Goal: Task Accomplishment & Management: Complete application form

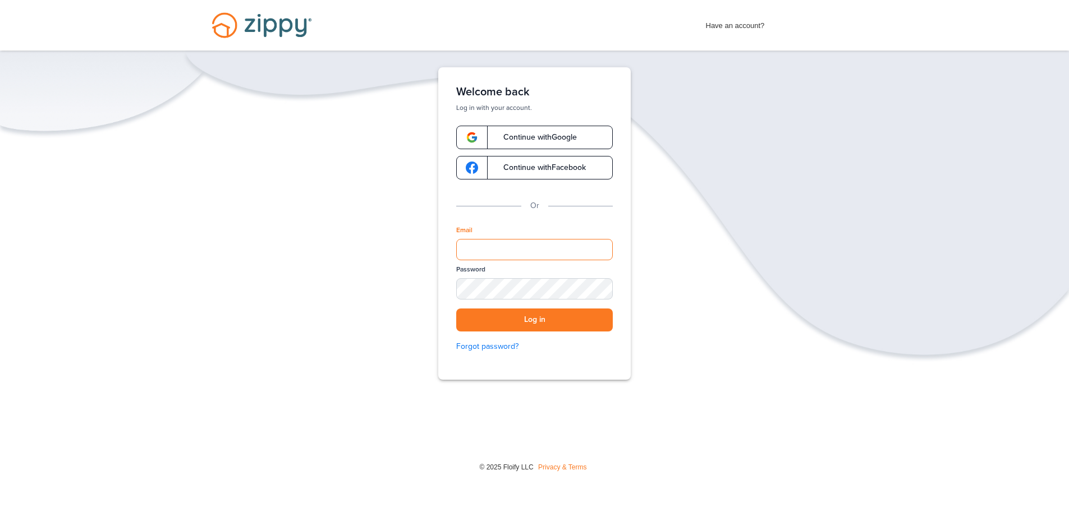
click at [491, 249] on input "Email" at bounding box center [534, 249] width 157 height 21
drag, startPoint x: 700, startPoint y: 407, endPoint x: 690, endPoint y: 406, distance: 10.2
click at [699, 407] on div "Verify your Email We just resent an email with a link to set your password to .…" at bounding box center [534, 258] width 1069 height 382
click at [508, 239] on input "Email" at bounding box center [534, 249] width 157 height 21
type input "**********"
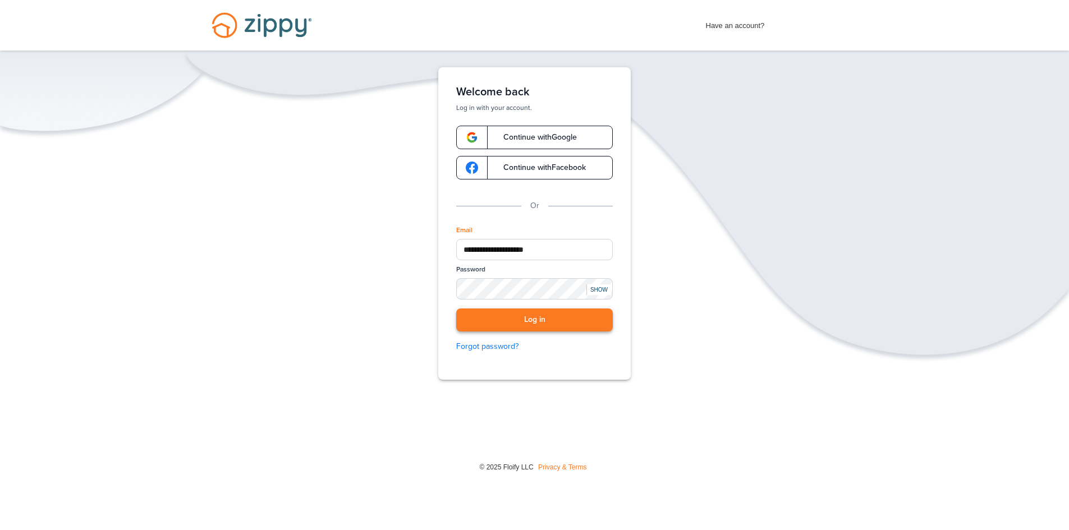
click at [521, 327] on button "Log in" at bounding box center [534, 320] width 157 height 23
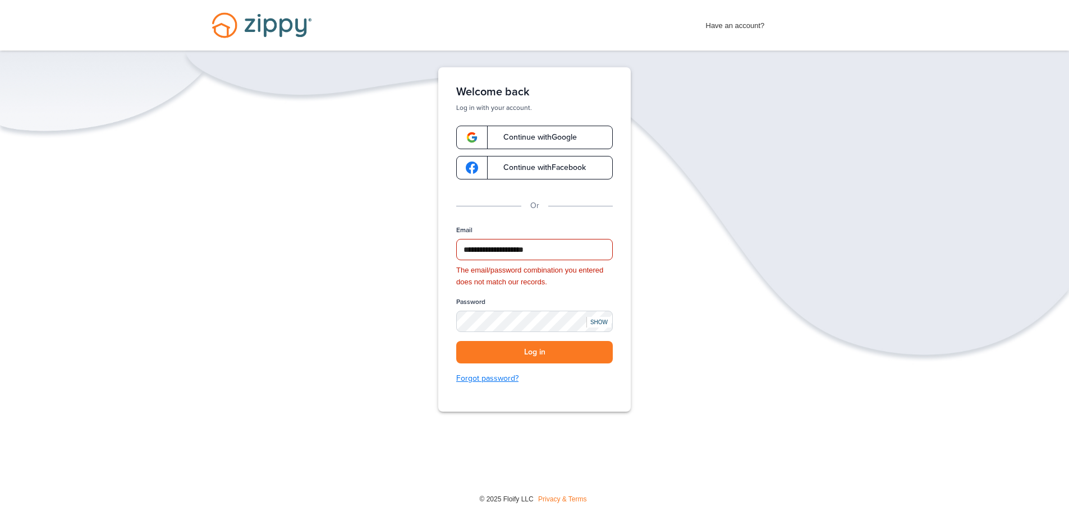
click at [477, 376] on link "Forgot password?" at bounding box center [534, 379] width 157 height 12
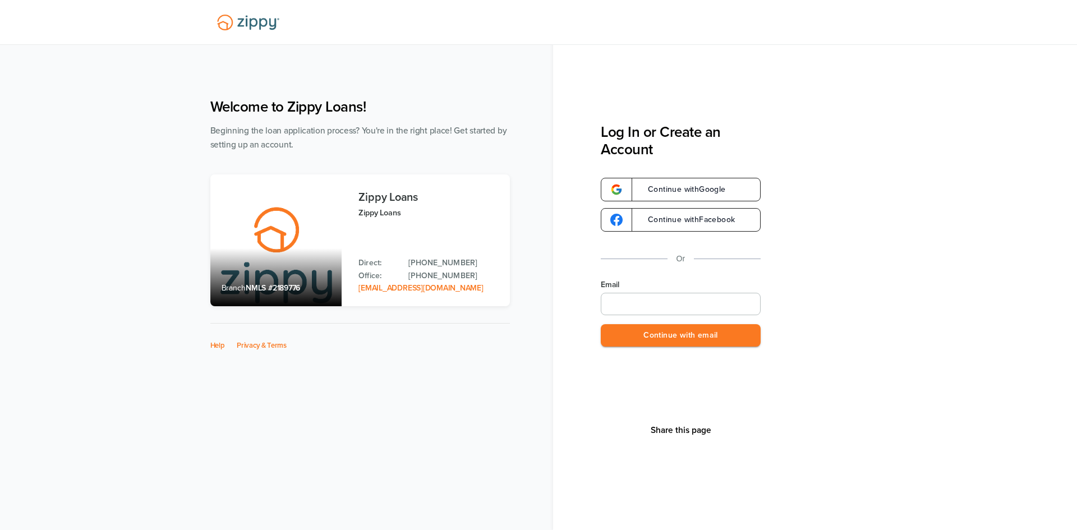
type input "**********"
click at [690, 340] on button "Continue with email" at bounding box center [681, 335] width 160 height 23
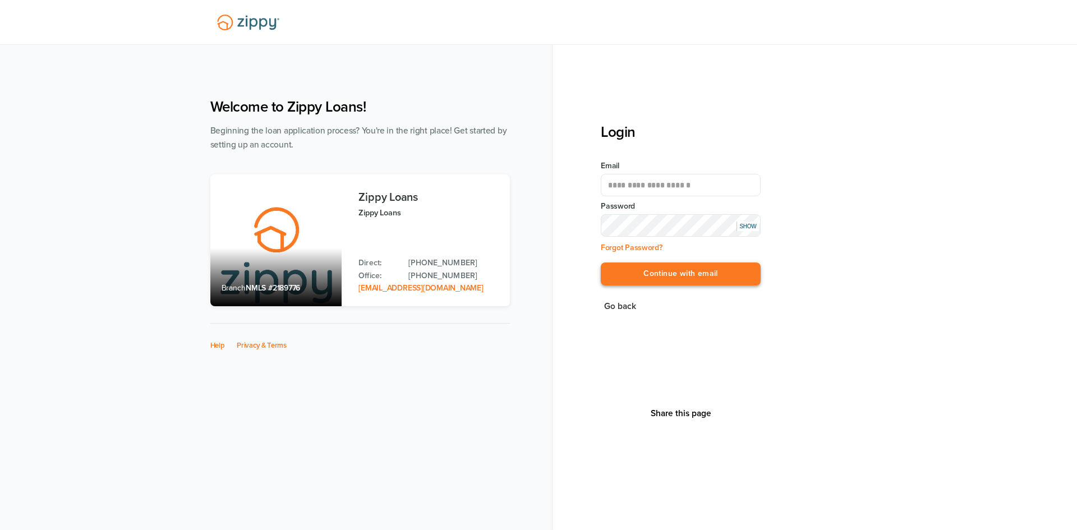
click at [634, 273] on button "Continue with email" at bounding box center [681, 274] width 160 height 23
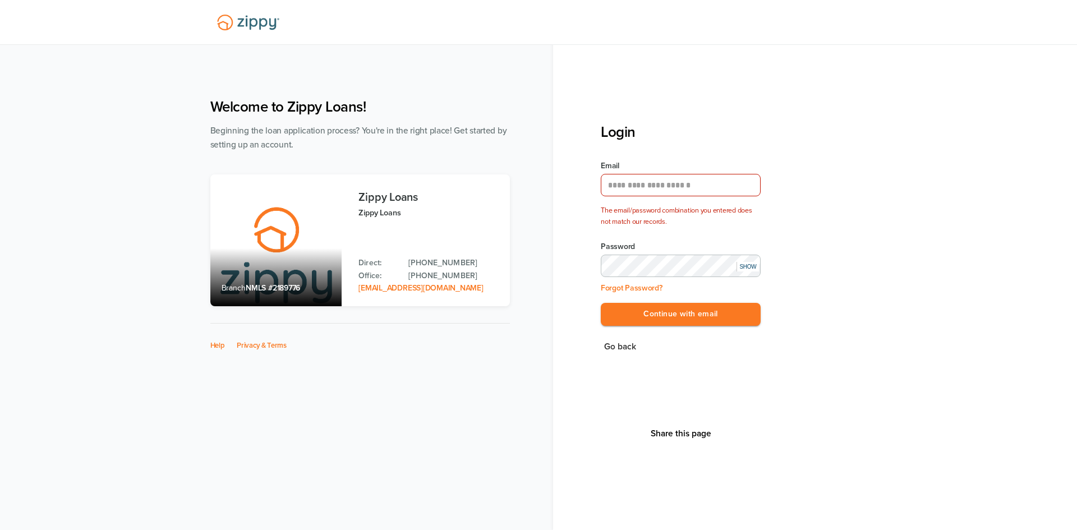
click at [576, 251] on div "**********" at bounding box center [815, 265] width 524 height 530
click at [749, 267] on div "SHOW" at bounding box center [748, 267] width 22 height 10
click at [706, 316] on button "Continue with email" at bounding box center [681, 314] width 160 height 23
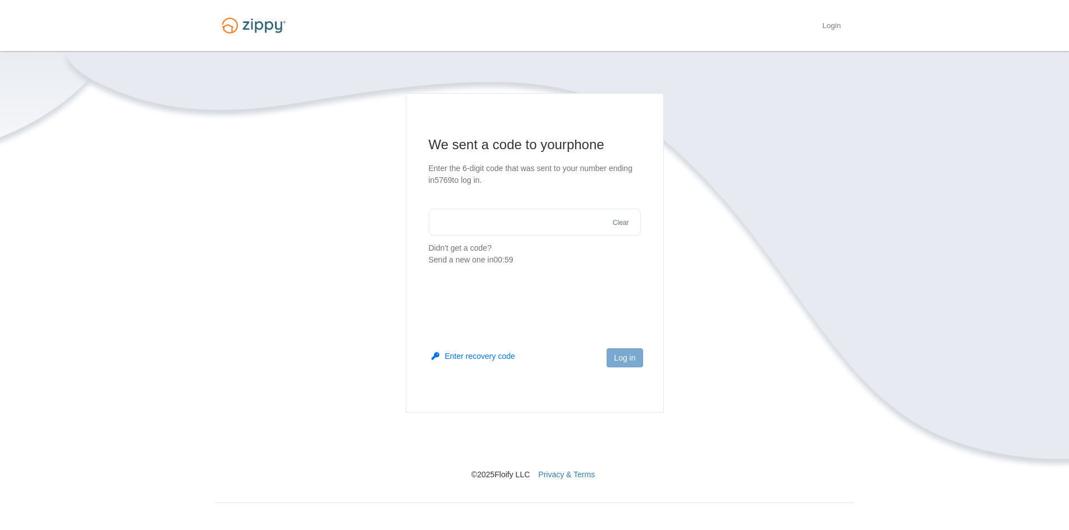
click at [542, 226] on input "text" at bounding box center [535, 222] width 212 height 27
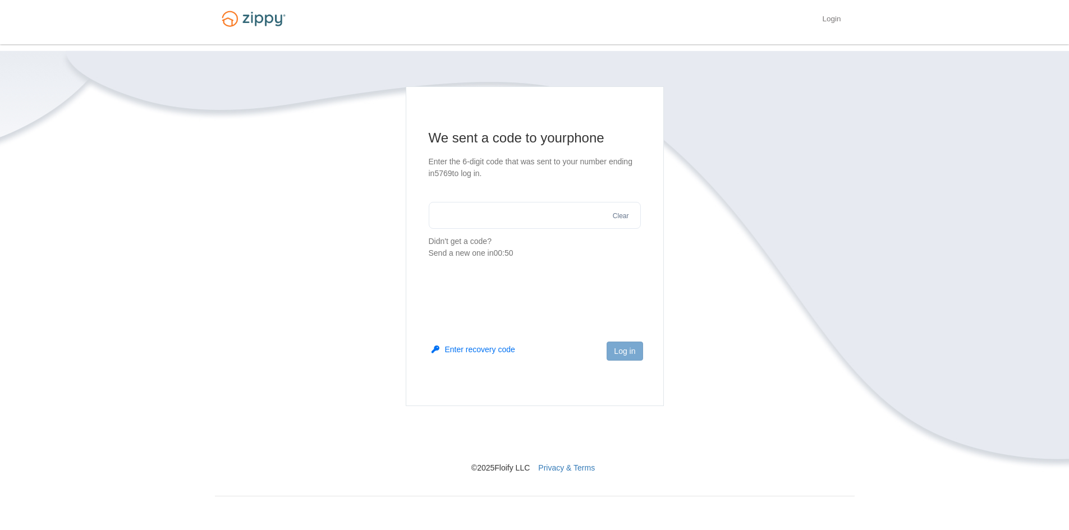
click at [541, 226] on input "text" at bounding box center [535, 215] width 212 height 27
type input "******"
click at [618, 352] on button "Log in" at bounding box center [625, 351] width 36 height 19
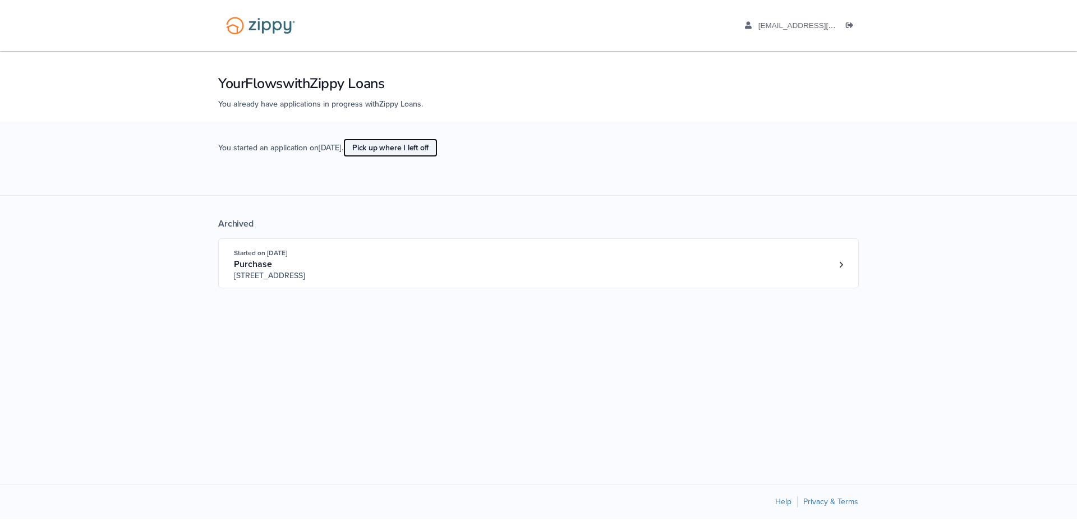
click at [416, 149] on link "Pick up where I left off" at bounding box center [390, 148] width 94 height 19
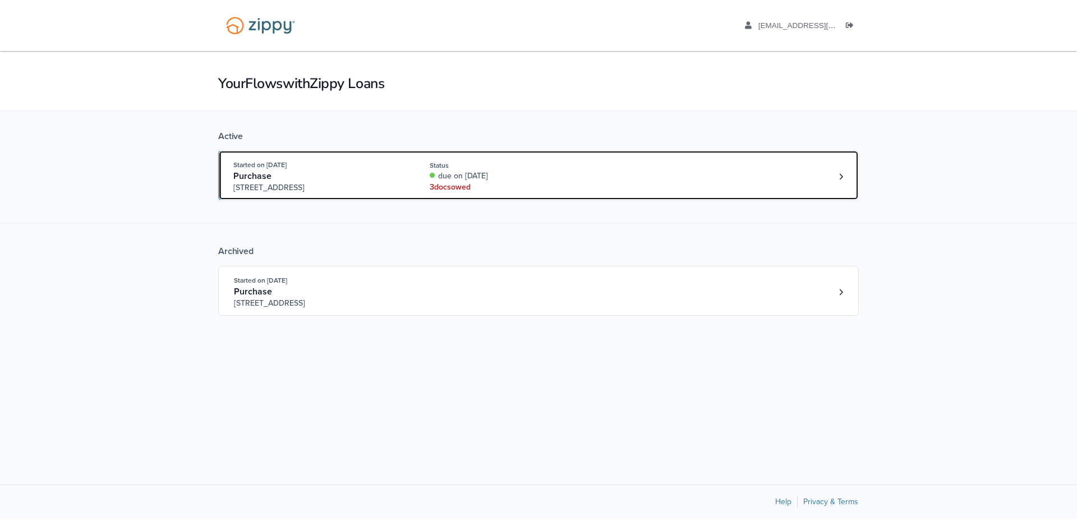
click at [458, 174] on div "due on Aug. 18th, 2025" at bounding box center [505, 176] width 150 height 11
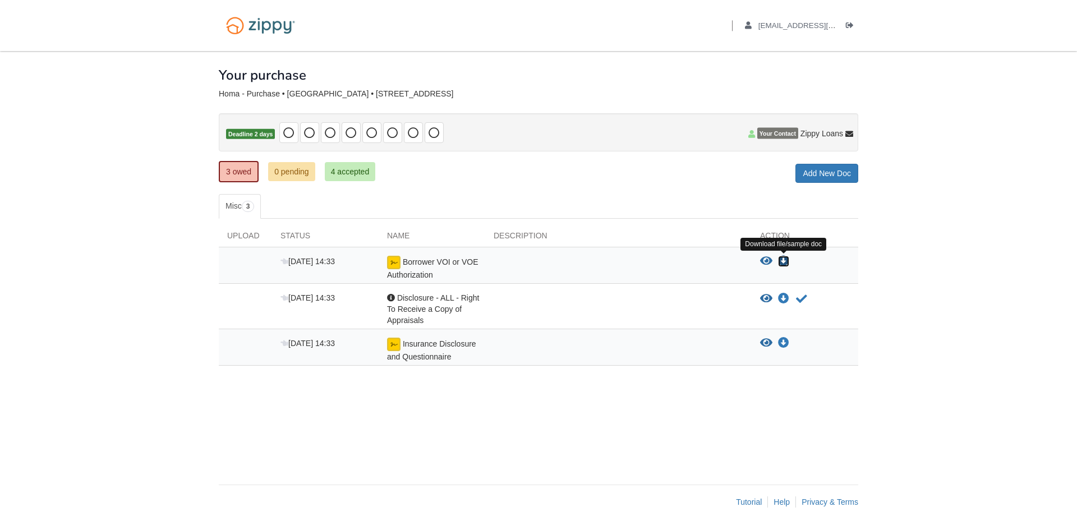
click at [781, 259] on icon "Download Borrower VOI or VOE Authorization" at bounding box center [783, 261] width 11 height 11
click at [762, 435] on div "× × × Pending Add Document Notice document will be included in the email sent t…" at bounding box center [539, 262] width 640 height 423
click at [765, 258] on icon "View Borrower VOI or VOE Authorization" at bounding box center [766, 261] width 12 height 11
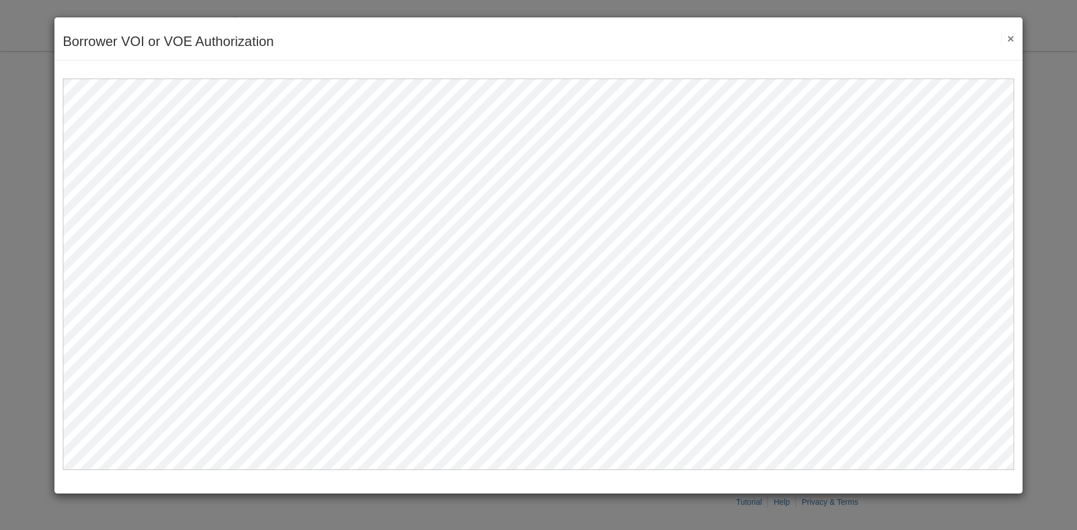
click at [1012, 35] on button "×" at bounding box center [1008, 39] width 13 height 12
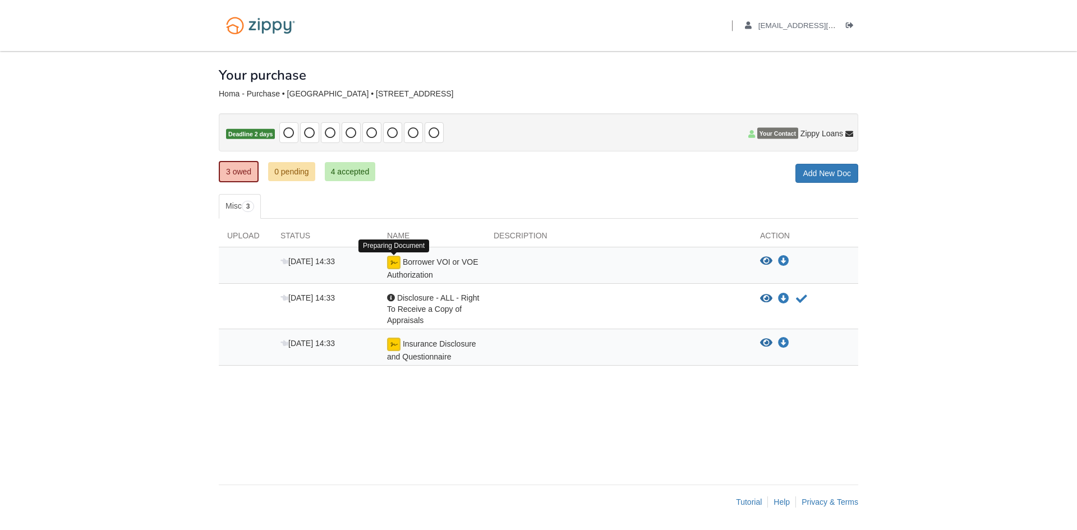
click at [391, 260] on img at bounding box center [393, 262] width 13 height 13
click at [396, 265] on img at bounding box center [393, 262] width 13 height 13
click at [802, 297] on icon "Acknowledge receipt of document" at bounding box center [801, 298] width 11 height 11
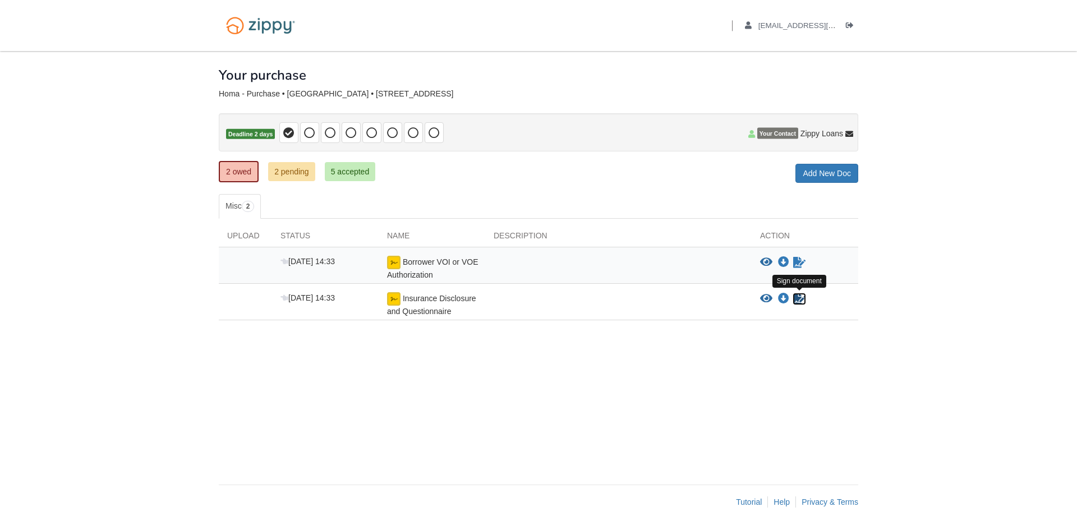
click at [801, 299] on icon "Sign Form" at bounding box center [799, 298] width 12 height 11
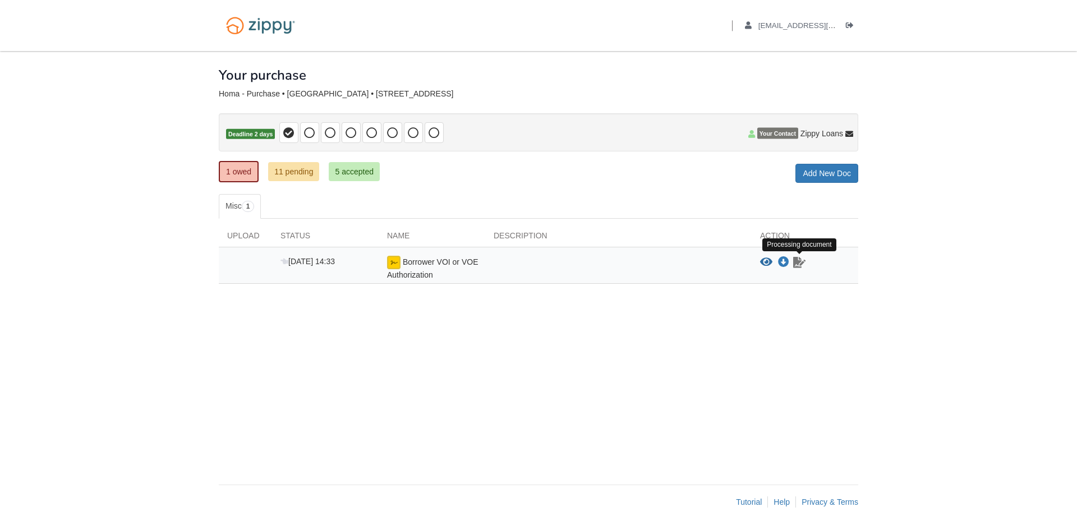
click at [800, 265] on icon "Waiting for your co-borrower to e-sign" at bounding box center [799, 262] width 12 height 11
click at [767, 260] on icon "View Borrower VOI or VOE Authorization" at bounding box center [766, 262] width 12 height 11
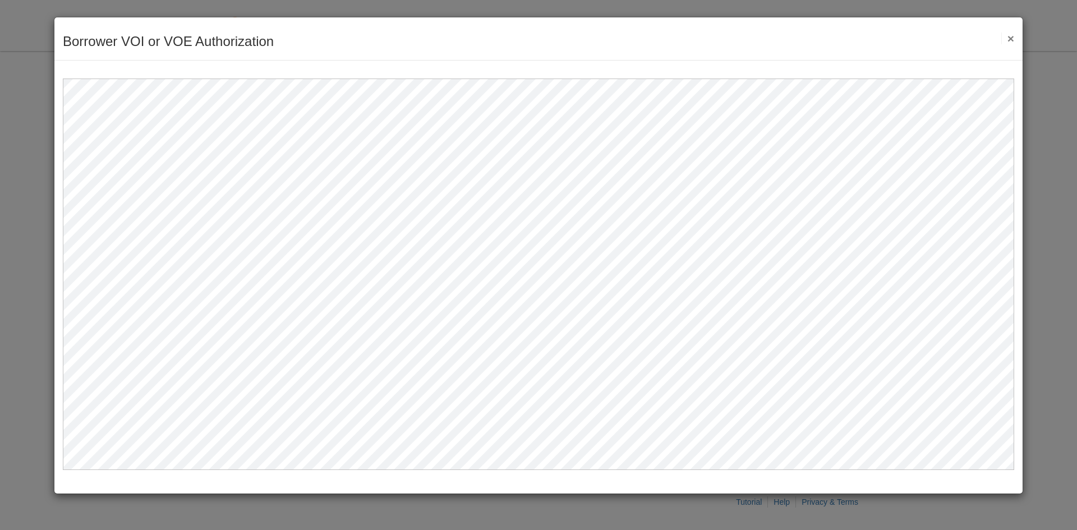
click at [1009, 39] on button "×" at bounding box center [1008, 39] width 13 height 12
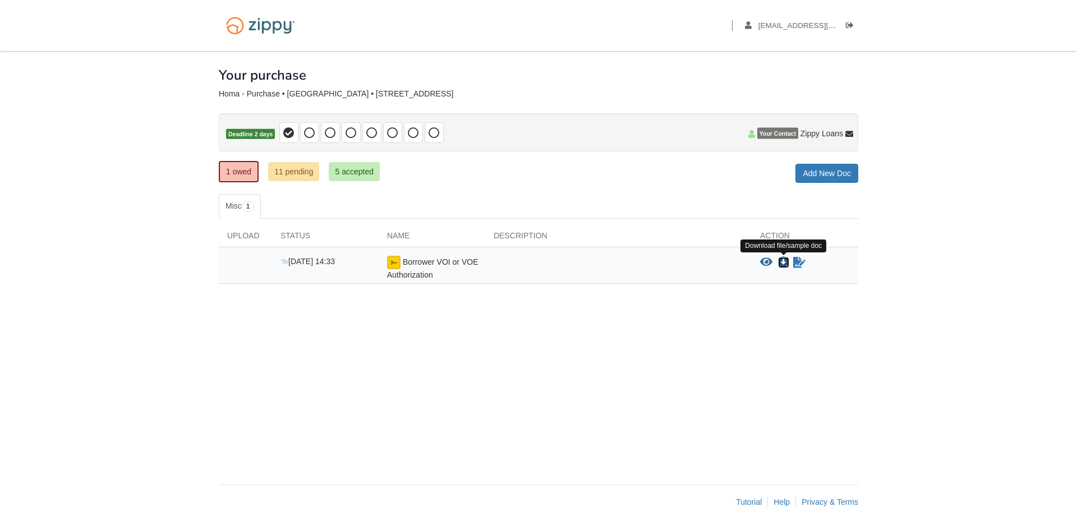
click at [785, 262] on icon "Download Borrower VOI or VOE Authorization" at bounding box center [783, 262] width 11 height 11
click at [292, 176] on link "11 pending" at bounding box center [293, 171] width 51 height 19
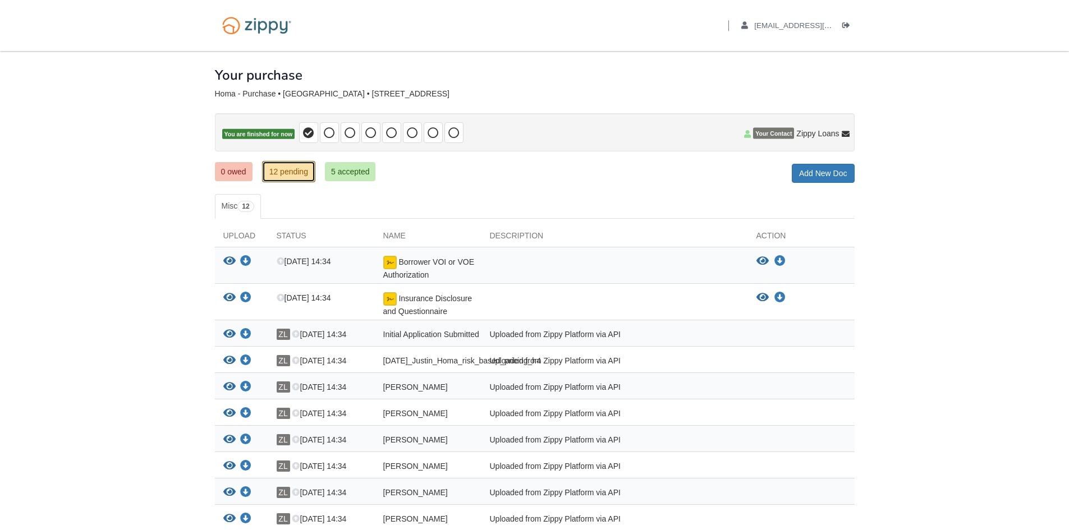
click at [282, 174] on link "12 pending" at bounding box center [288, 171] width 53 height 21
click at [229, 169] on link "0 owed" at bounding box center [234, 171] width 38 height 19
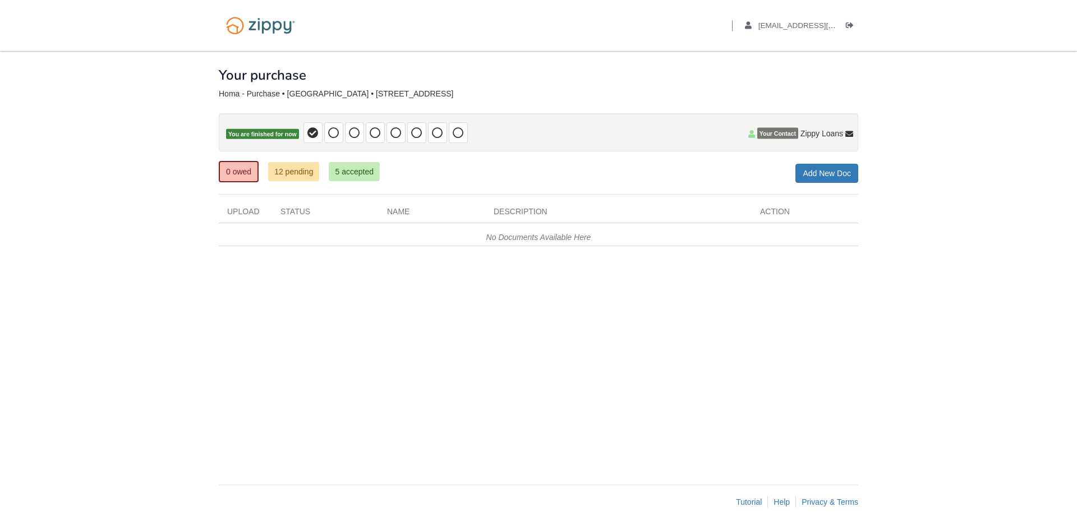
click at [455, 347] on div "× × × Pending Add Document Notice document will be included in the email sent t…" at bounding box center [539, 262] width 640 height 423
click at [241, 171] on link "0 owed" at bounding box center [239, 171] width 40 height 21
click at [830, 180] on link "Add New Doc" at bounding box center [827, 173] width 63 height 19
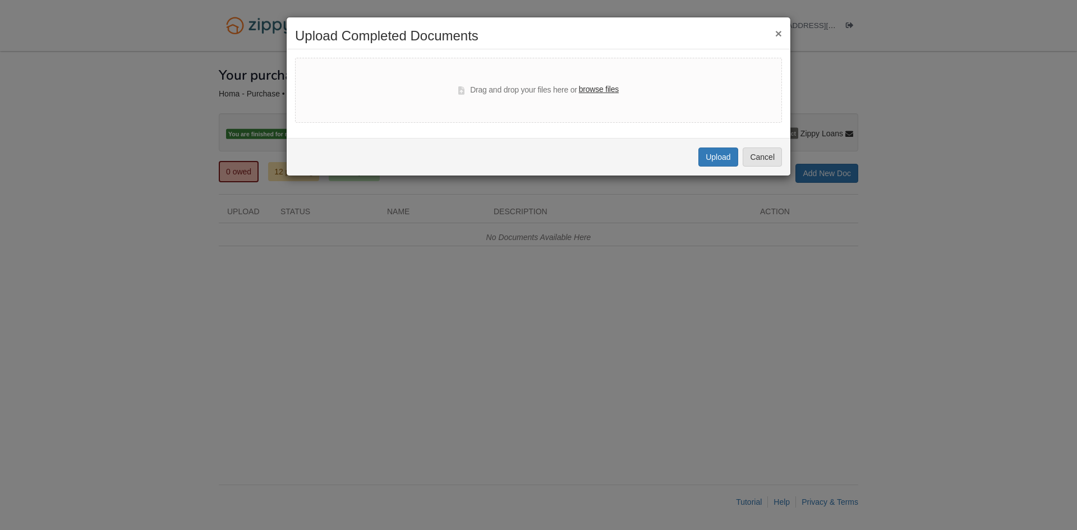
click at [598, 85] on label "browse files" at bounding box center [599, 90] width 40 height 12
click at [0, 0] on input "browse files" at bounding box center [0, 0] width 0 height 0
select select "****"
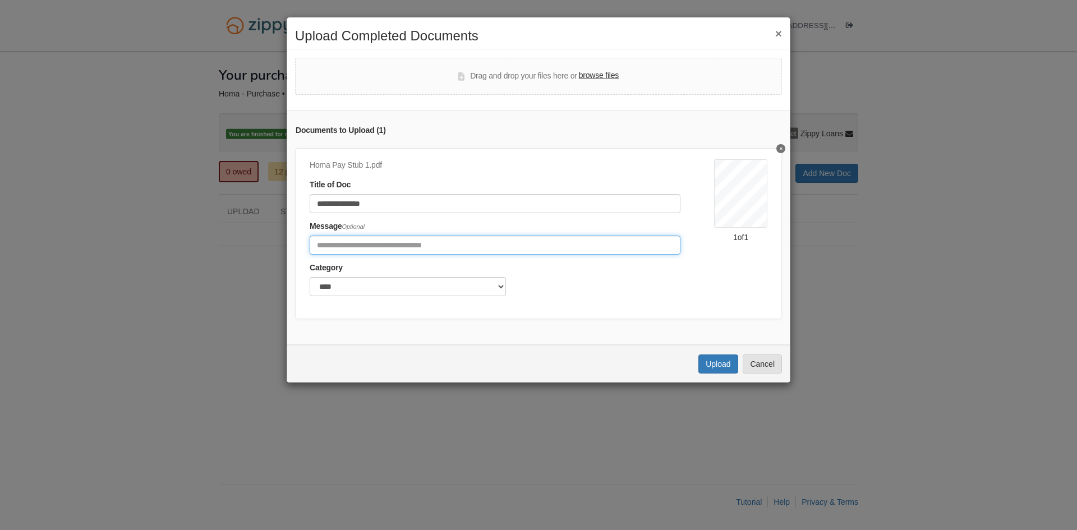
click at [360, 244] on input "Include any comments on this document" at bounding box center [495, 245] width 371 height 19
type input "*"
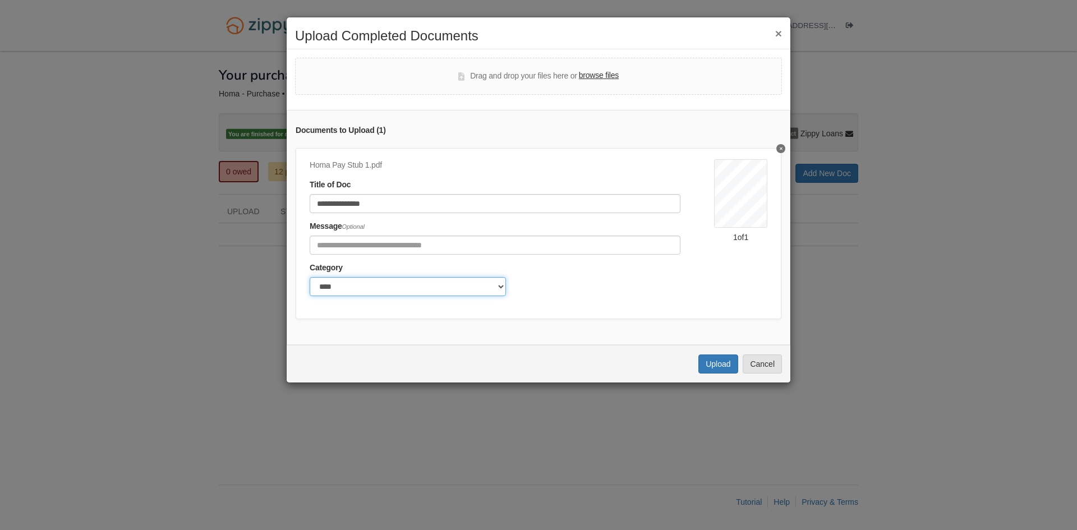
click at [410, 288] on select "******* ****" at bounding box center [408, 286] width 196 height 19
select select "*******"
click at [310, 277] on select "******* ****" at bounding box center [408, 286] width 196 height 19
click at [724, 374] on button "Upload" at bounding box center [718, 364] width 39 height 19
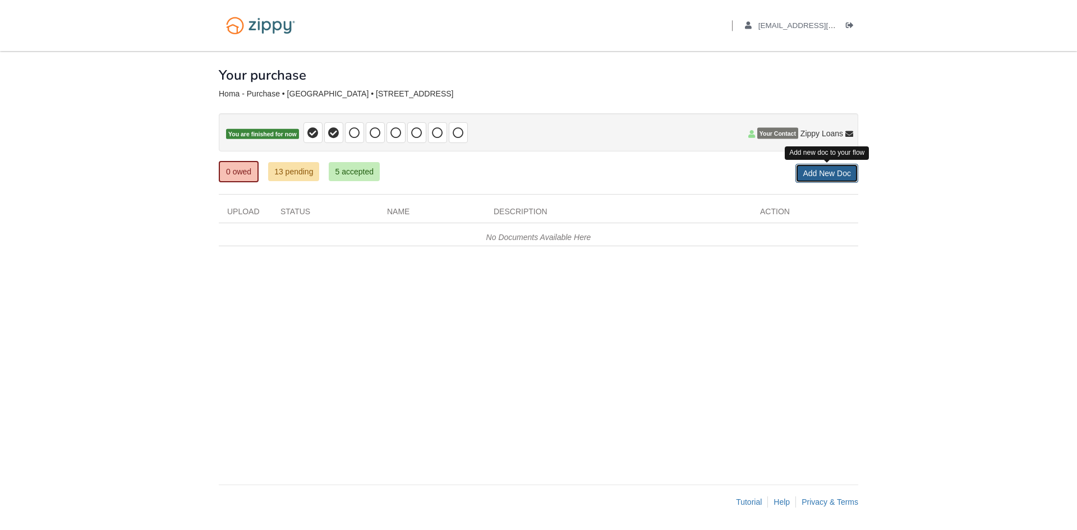
click at [808, 174] on link "Add New Doc" at bounding box center [827, 173] width 63 height 19
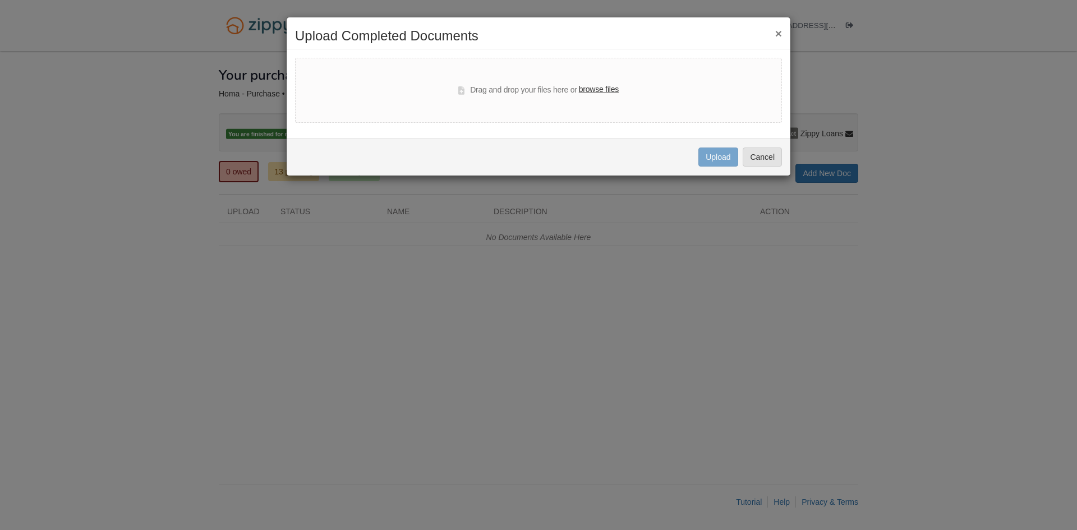
click at [608, 91] on label "browse files" at bounding box center [599, 90] width 40 height 12
click at [0, 0] on input "browse files" at bounding box center [0, 0] width 0 height 0
select select "****"
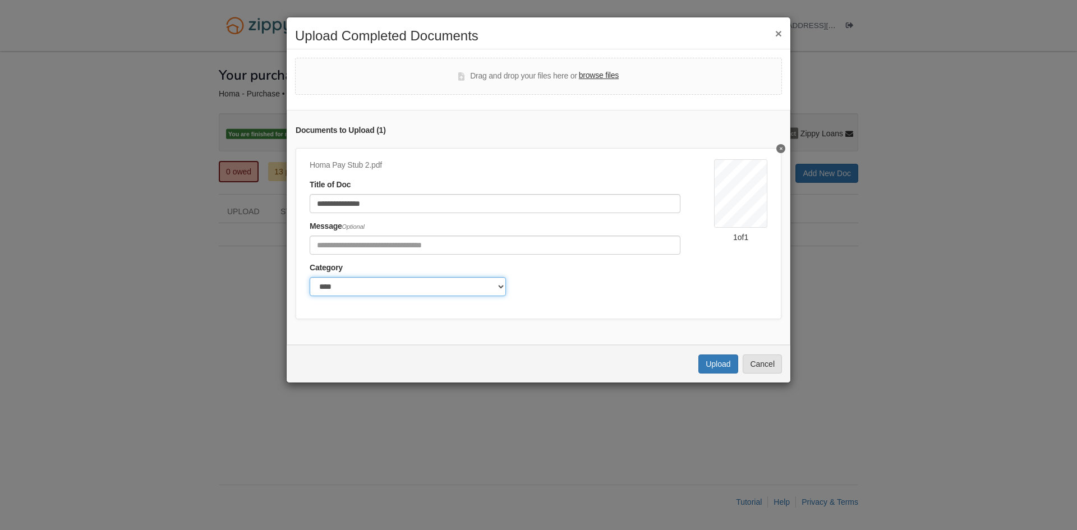
click at [427, 287] on select "******* ****" at bounding box center [408, 286] width 196 height 19
click at [713, 373] on button "Upload" at bounding box center [718, 364] width 39 height 19
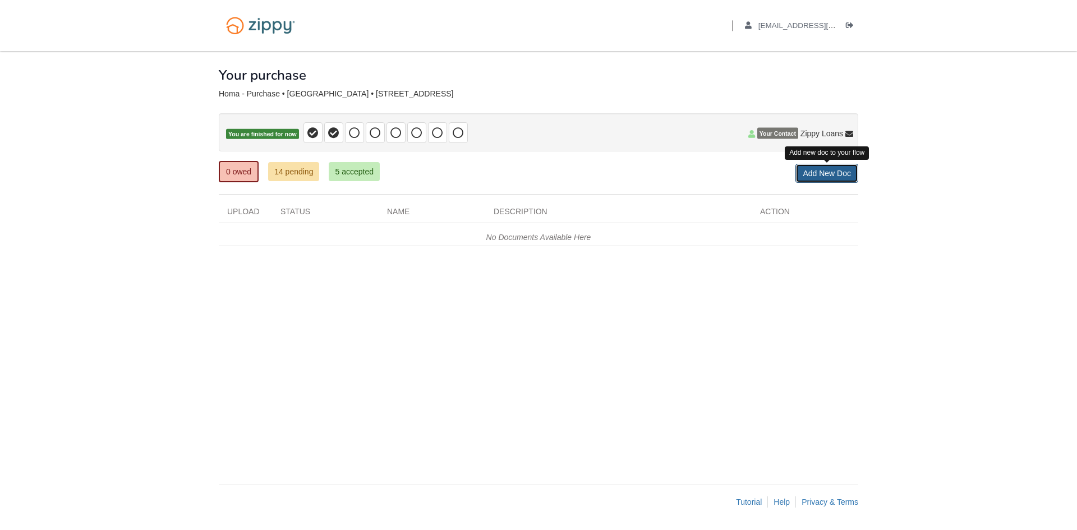
click at [827, 172] on link "Add New Doc" at bounding box center [827, 173] width 63 height 19
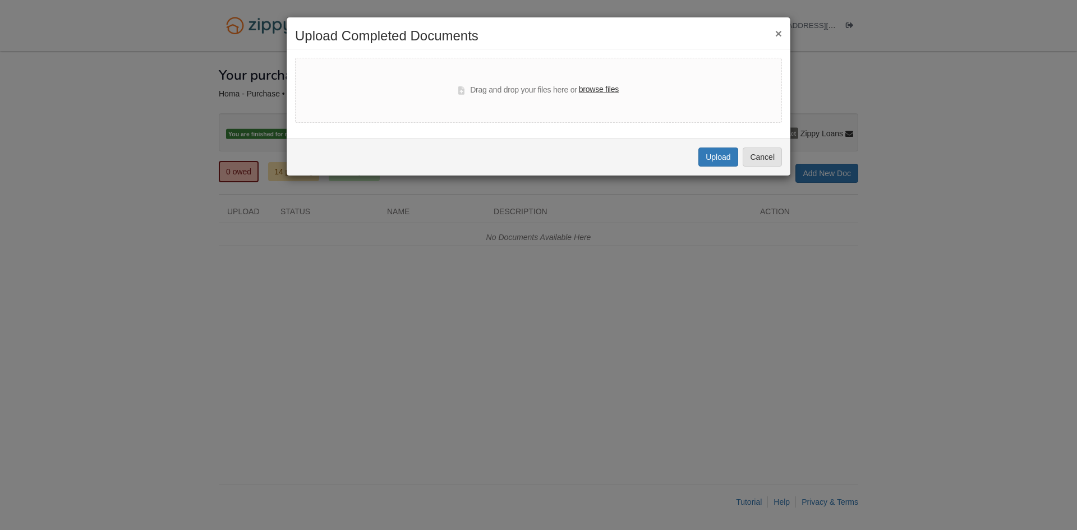
click at [589, 87] on label "browse files" at bounding box center [599, 90] width 40 height 12
click at [0, 0] on input "browse files" at bounding box center [0, 0] width 0 height 0
select select "****"
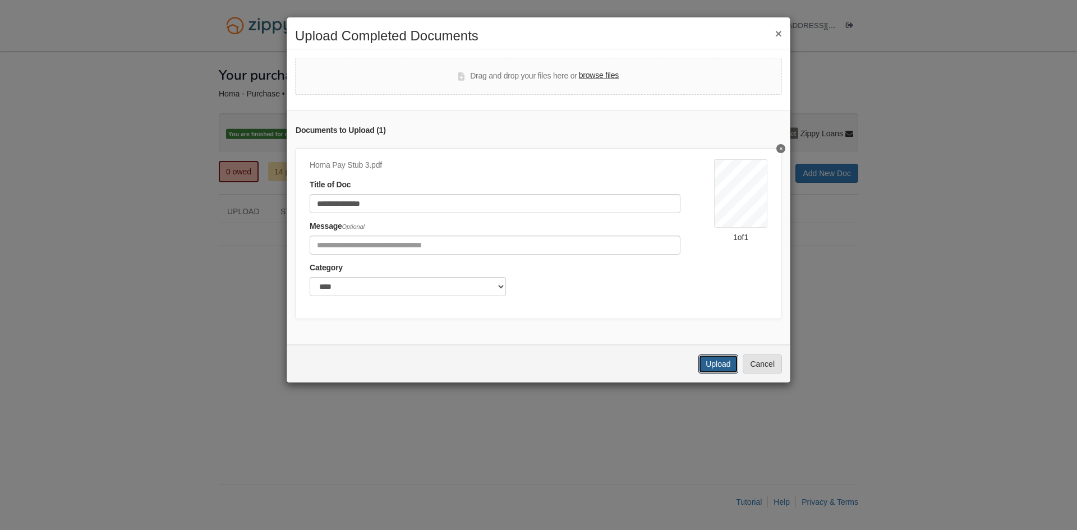
click at [726, 374] on button "Upload" at bounding box center [718, 364] width 39 height 19
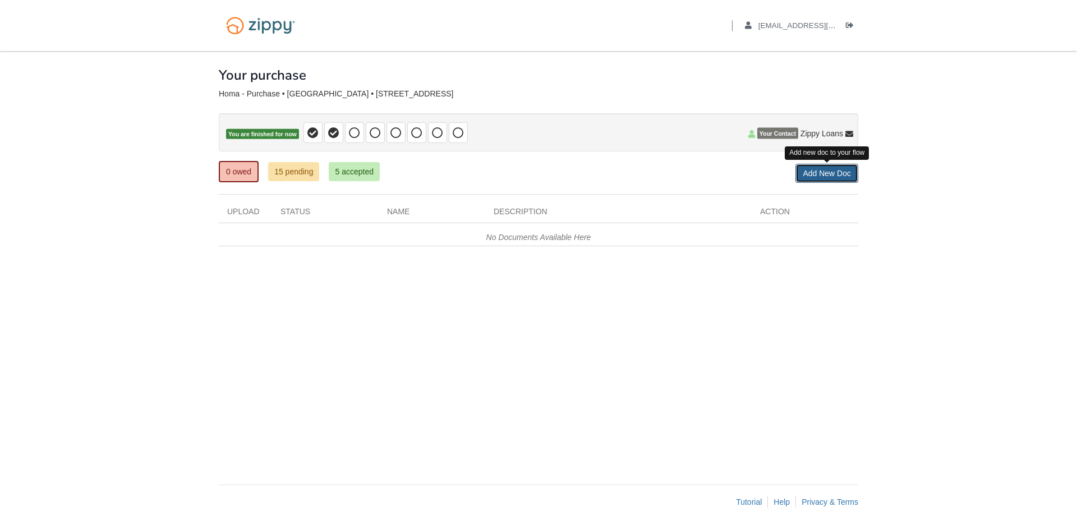
click at [825, 171] on link "Add New Doc" at bounding box center [827, 173] width 63 height 19
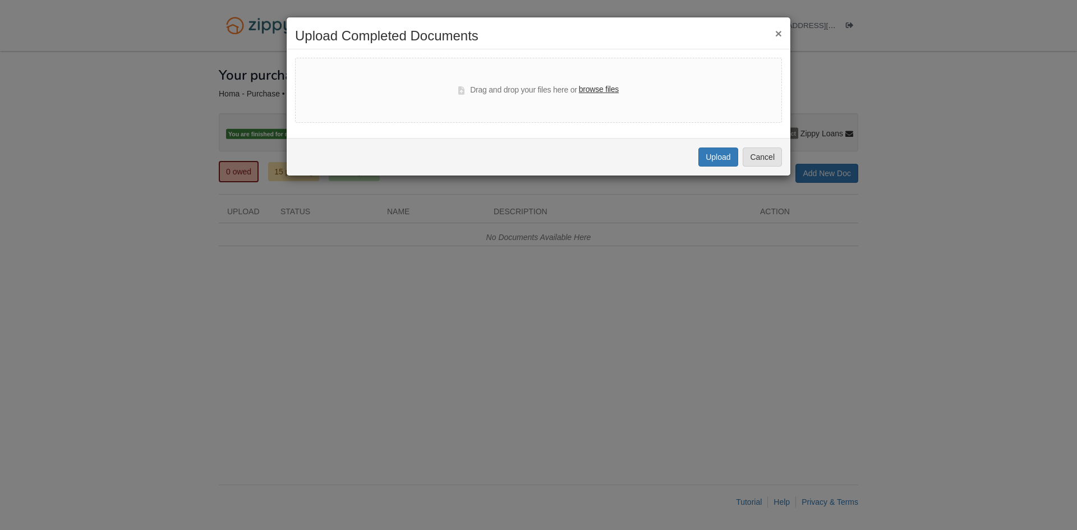
click at [590, 88] on label "browse files" at bounding box center [599, 90] width 40 height 12
click at [0, 0] on input "browse files" at bounding box center [0, 0] width 0 height 0
select select "****"
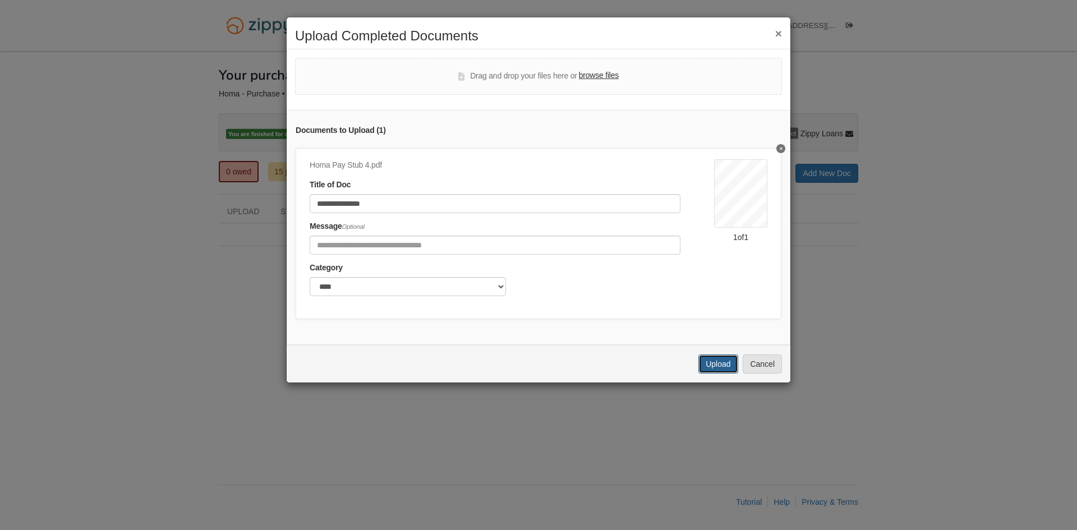
click at [717, 372] on button "Upload" at bounding box center [718, 364] width 39 height 19
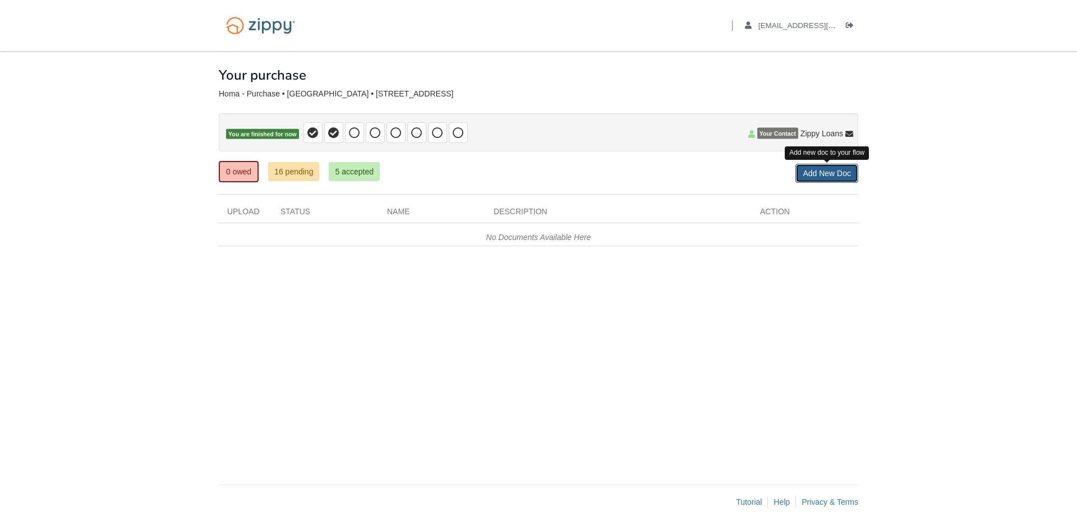
click at [829, 177] on link "Add New Doc" at bounding box center [827, 173] width 63 height 19
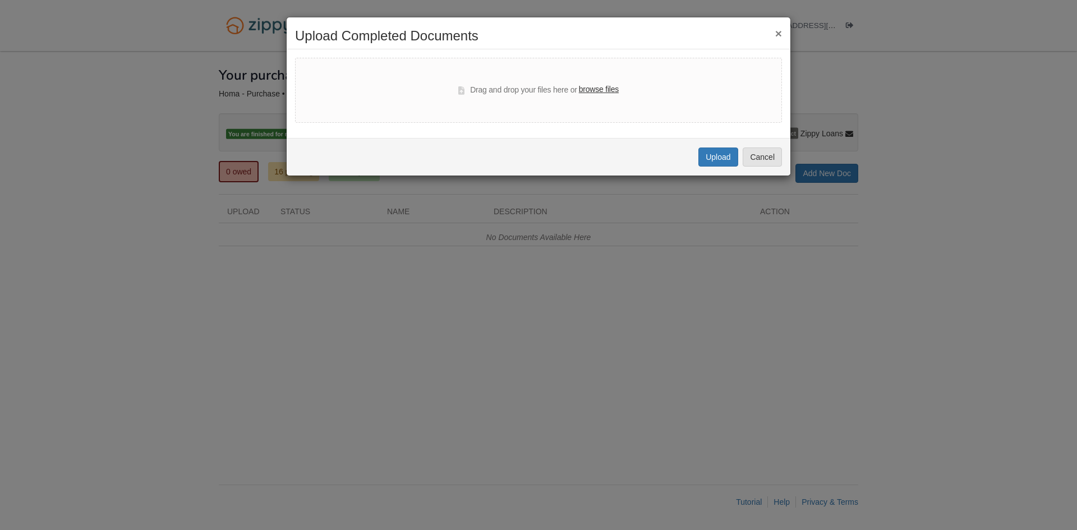
click at [588, 89] on label "browse files" at bounding box center [599, 90] width 40 height 12
click at [0, 0] on input "browse files" at bounding box center [0, 0] width 0 height 0
click at [606, 90] on label "browse files" at bounding box center [599, 90] width 40 height 12
click at [0, 0] on input "browse files" at bounding box center [0, 0] width 0 height 0
select select "****"
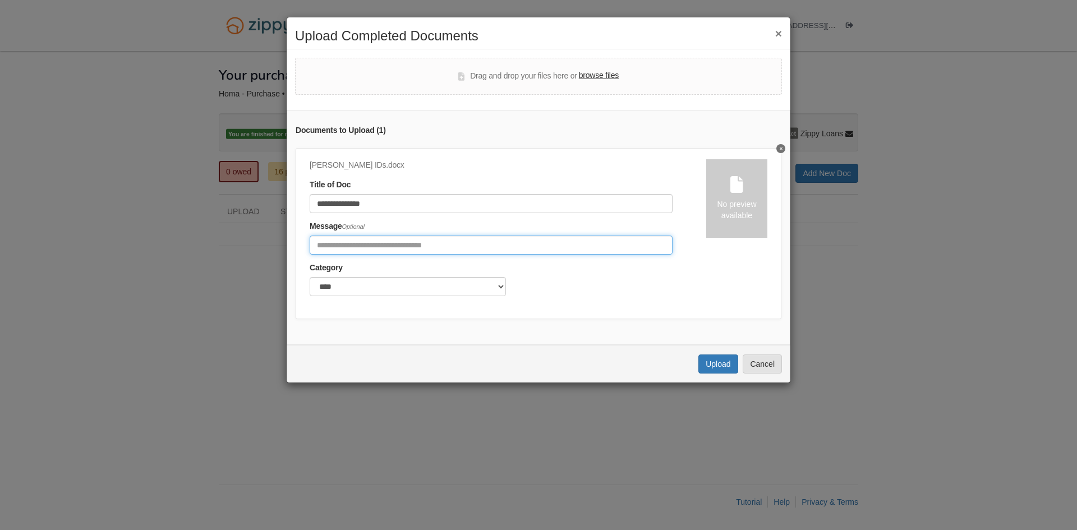
click at [341, 245] on input "Include any comments on this document" at bounding box center [491, 245] width 363 height 19
type input "*********"
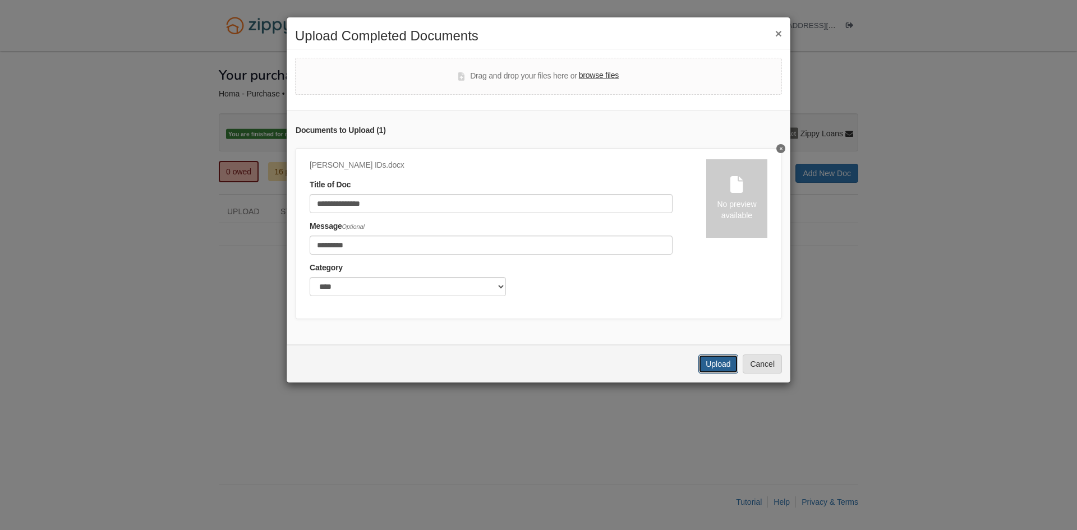
click at [724, 374] on button "Upload" at bounding box center [718, 364] width 39 height 19
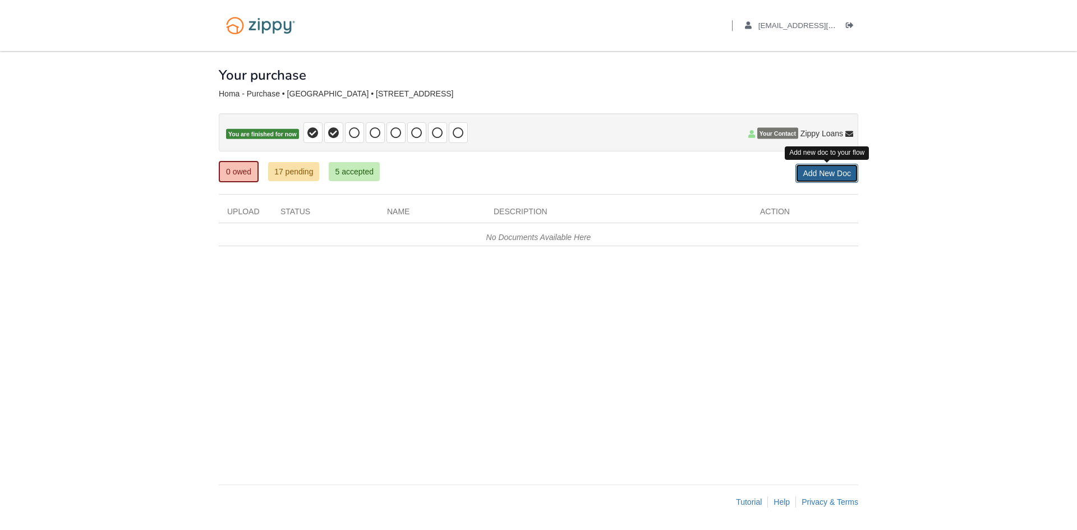
click at [836, 177] on link "Add New Doc" at bounding box center [827, 173] width 63 height 19
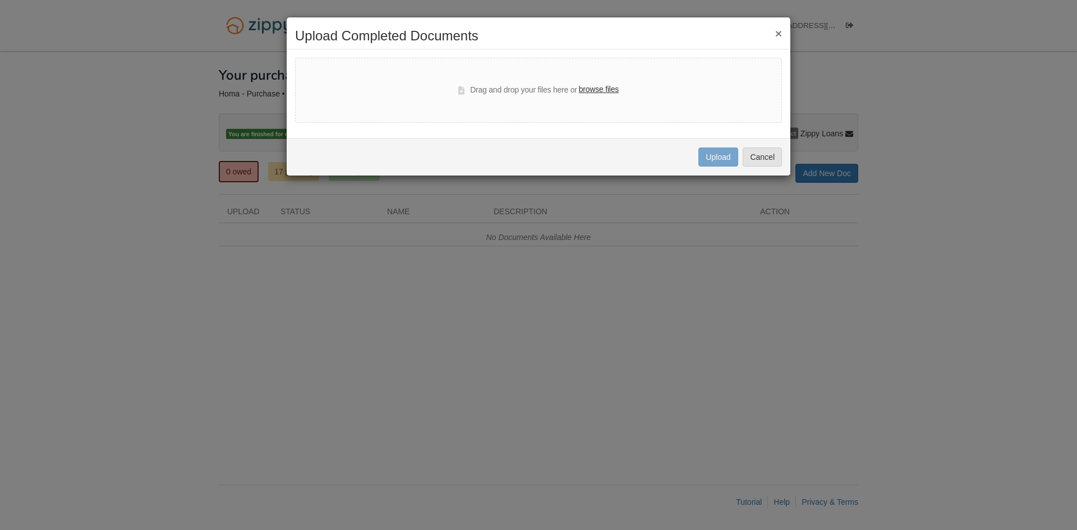
click at [594, 88] on label "browse files" at bounding box center [599, 90] width 40 height 12
click at [0, 0] on input "browse files" at bounding box center [0, 0] width 0 height 0
select select "****"
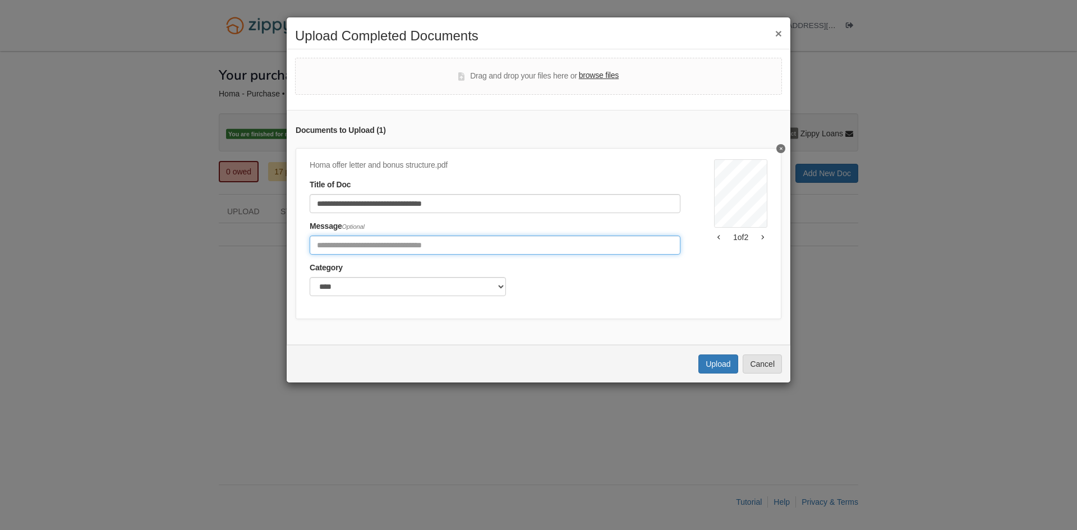
click at [334, 244] on input "Include any comments on this document" at bounding box center [495, 245] width 371 height 19
type input "**********"
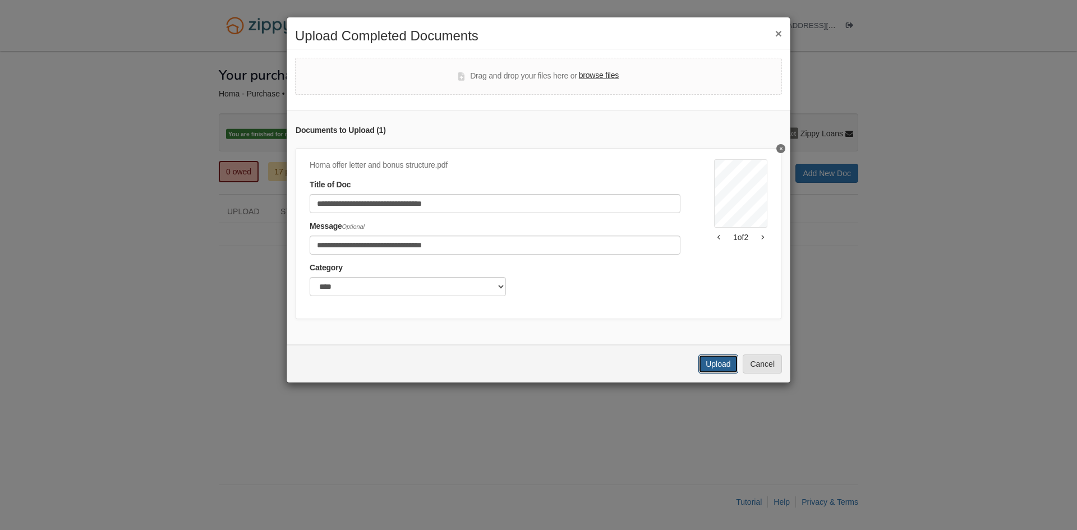
click at [717, 374] on button "Upload" at bounding box center [718, 364] width 39 height 19
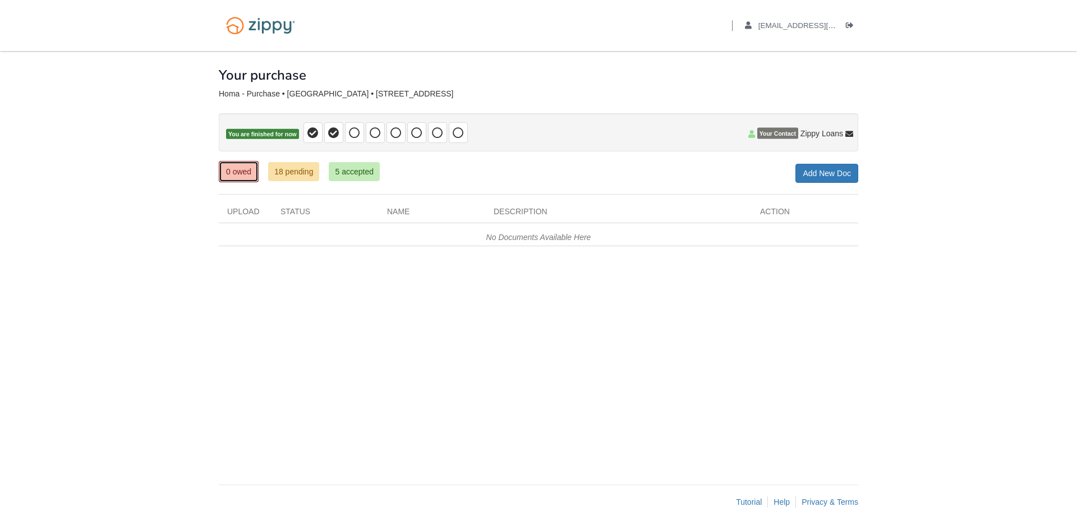
click at [241, 169] on link "0 owed" at bounding box center [239, 171] width 40 height 21
click at [305, 171] on link "18 pending" at bounding box center [293, 171] width 51 height 19
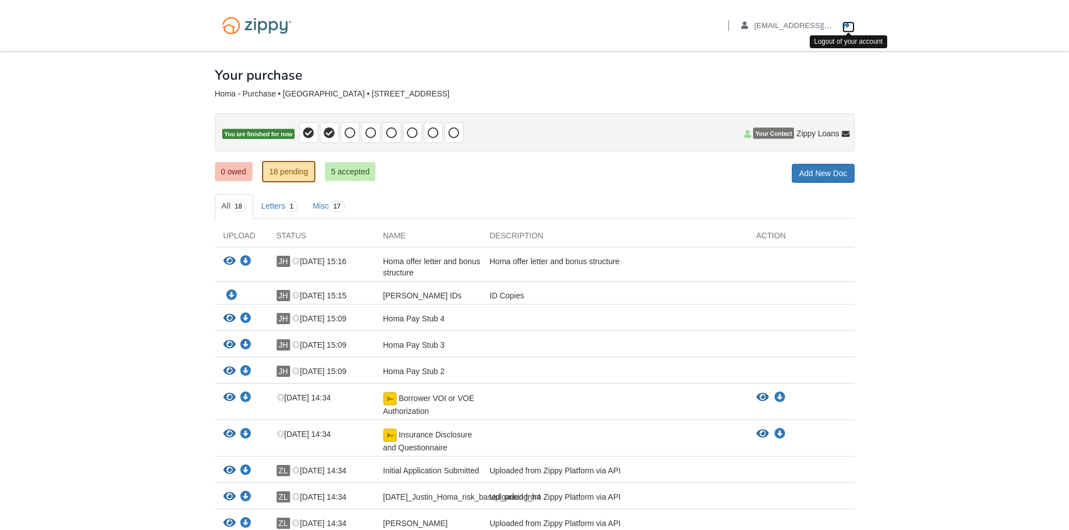
click at [846, 25] on icon "Log out" at bounding box center [846, 26] width 8 height 8
